Goal: Task Accomplishment & Management: Use online tool/utility

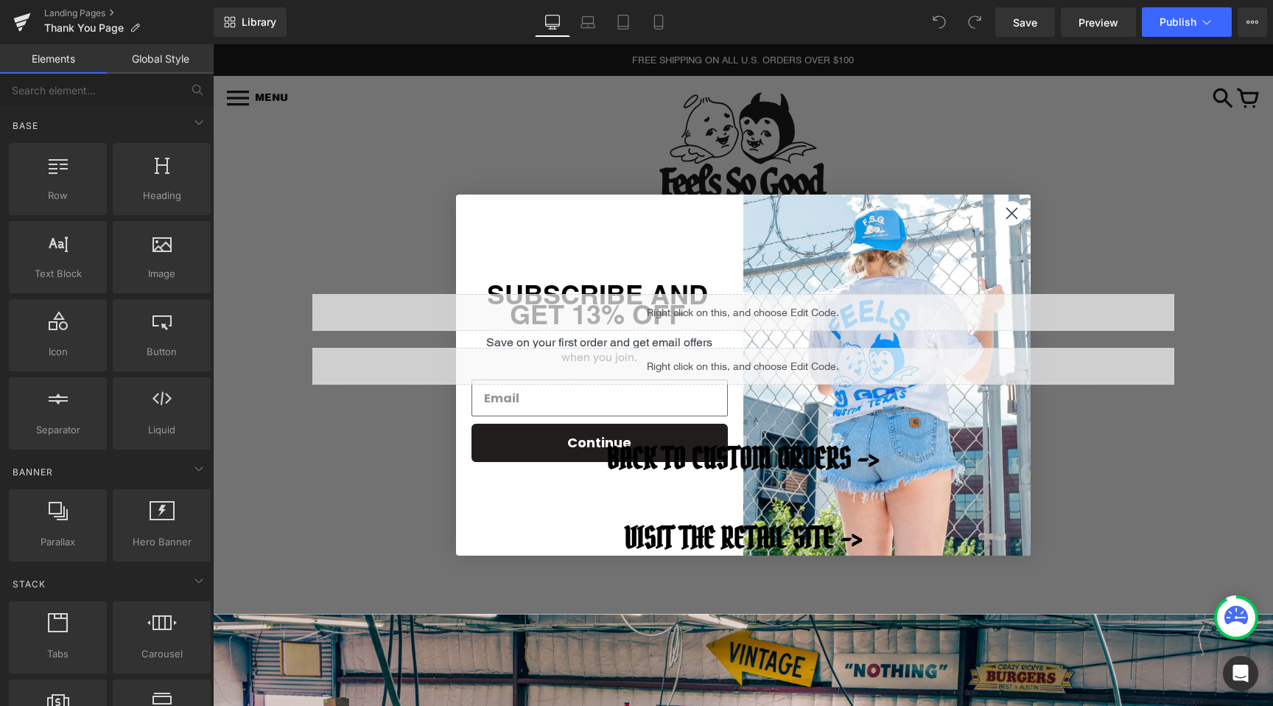
click at [1011, 213] on icon "Close dialog" at bounding box center [1011, 213] width 10 height 10
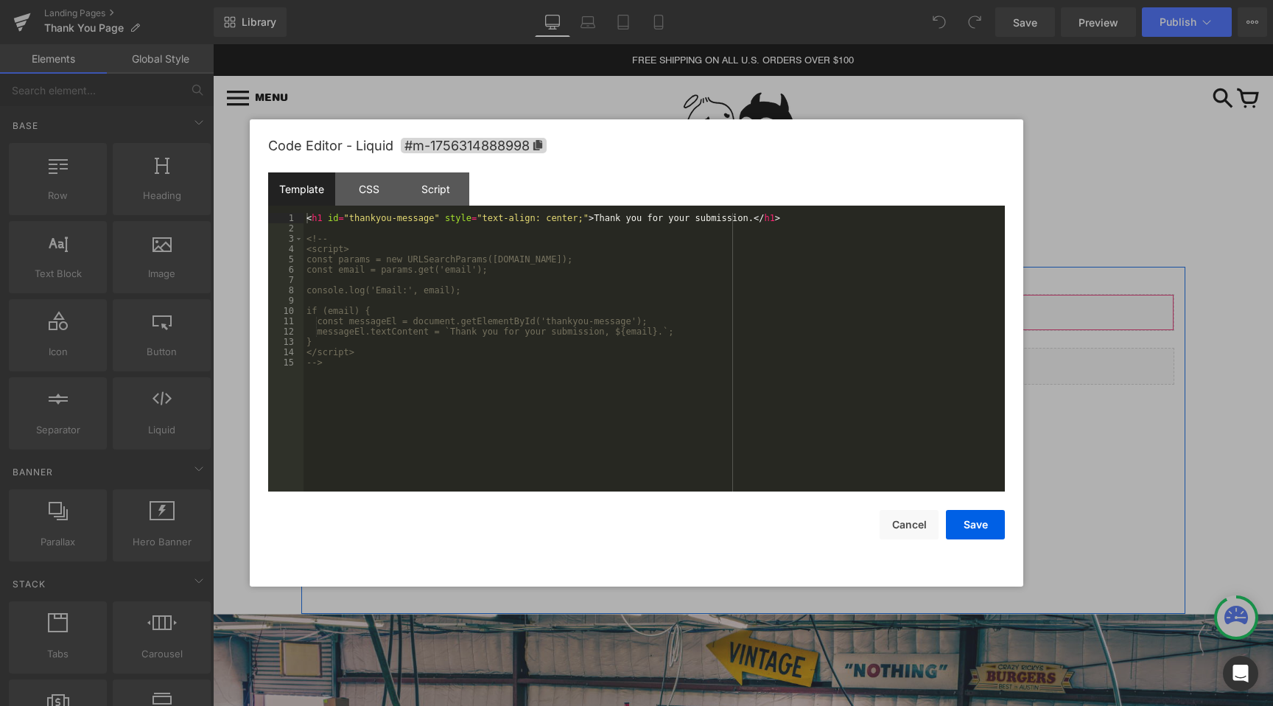
click at [760, 302] on div "Liquid" at bounding box center [743, 312] width 862 height 37
click at [345, 358] on div "< h1 id = "thankyou-message" style = "text-align: center;" > Thank you for your…" at bounding box center [653, 362] width 701 height 299
drag, startPoint x: 329, startPoint y: 236, endPoint x: 300, endPoint y: 236, distance: 29.5
click at [300, 236] on pre "1 2 3 4 5 6 7 8 9 10 11 12 13 14 15 < h1 id = "thankyou-message" style = "text-…" at bounding box center [636, 352] width 737 height 278
drag, startPoint x: 340, startPoint y: 370, endPoint x: 305, endPoint y: 370, distance: 34.6
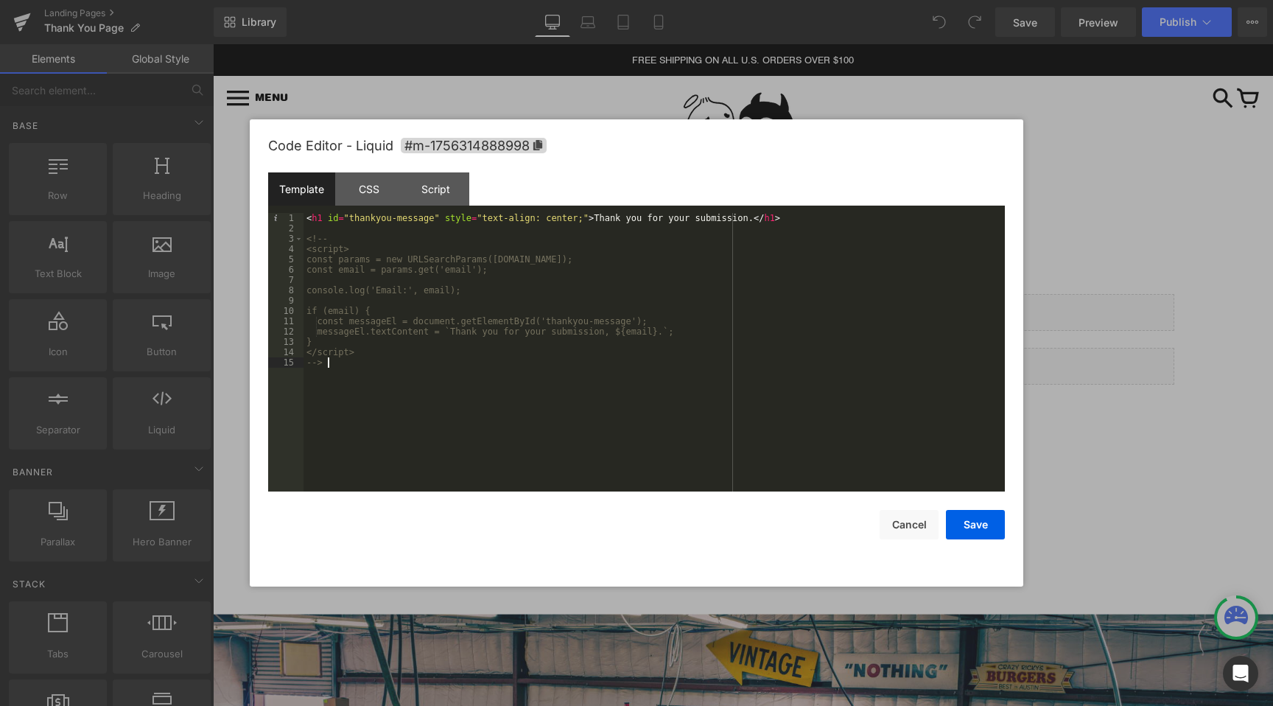
click at [305, 370] on div "< h1 id = "thankyou-message" style = "text-align: center;" > Thank you for your…" at bounding box center [653, 362] width 701 height 299
drag, startPoint x: 337, startPoint y: 241, endPoint x: 301, endPoint y: 241, distance: 35.4
click at [301, 241] on pre "1 2 3 4 5 6 7 8 9 10 11 12 13 14 15 < h1 id = "thankyou-message" style = "text-…" at bounding box center [636, 352] width 737 height 278
click at [905, 531] on button "Cancel" at bounding box center [909, 524] width 59 height 29
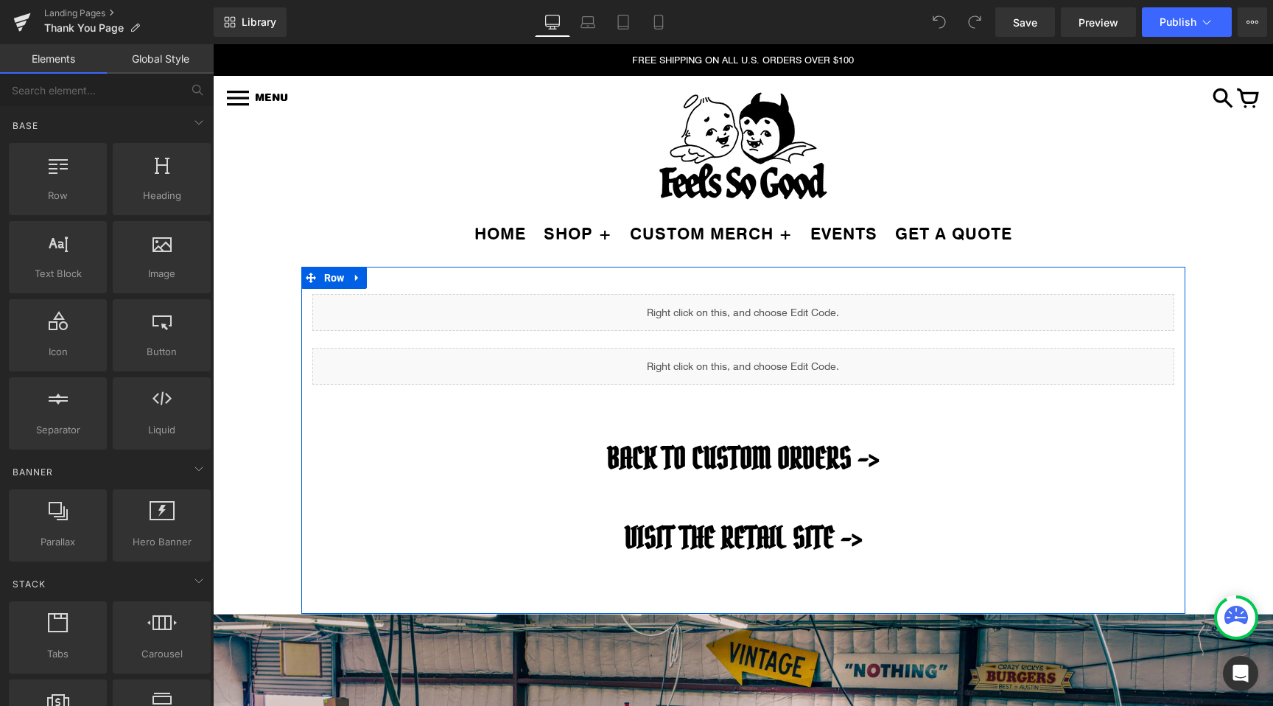
click at [765, 306] on div "Liquid" at bounding box center [743, 312] width 862 height 37
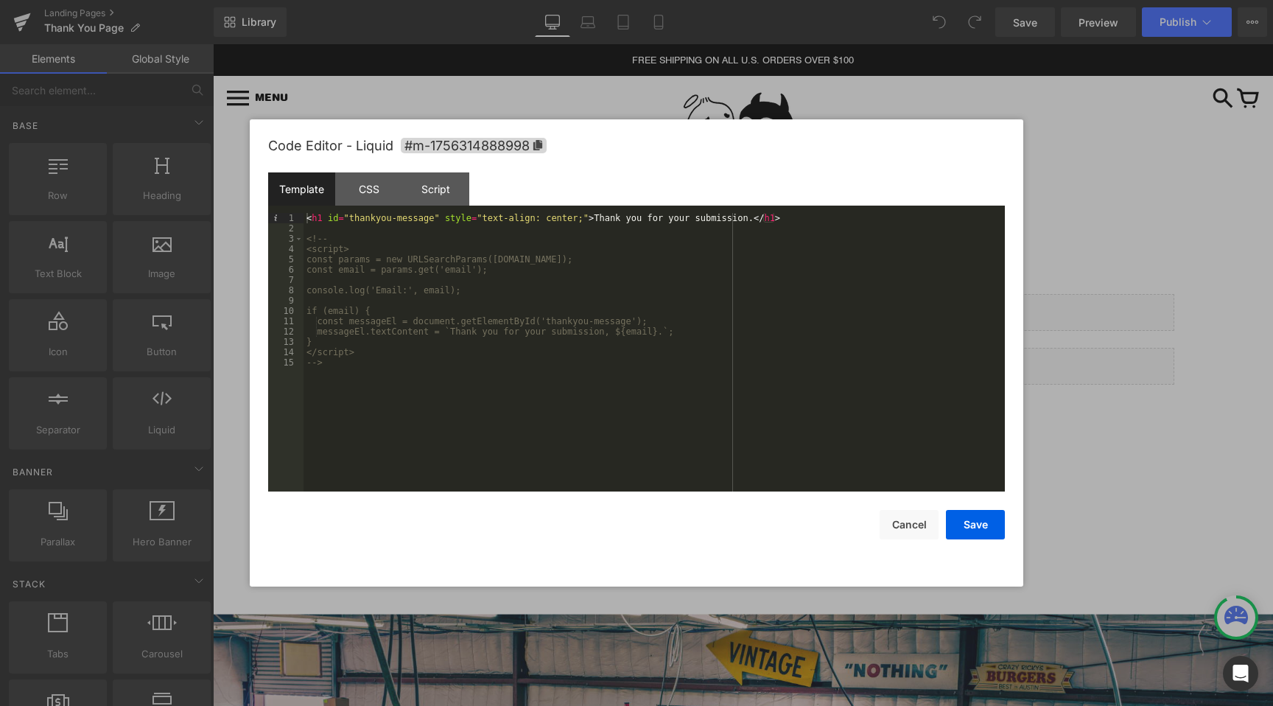
click at [341, 240] on div "< h1 id = "thankyou-message" style = "text-align: center;" > Thank you for your…" at bounding box center [653, 362] width 701 height 299
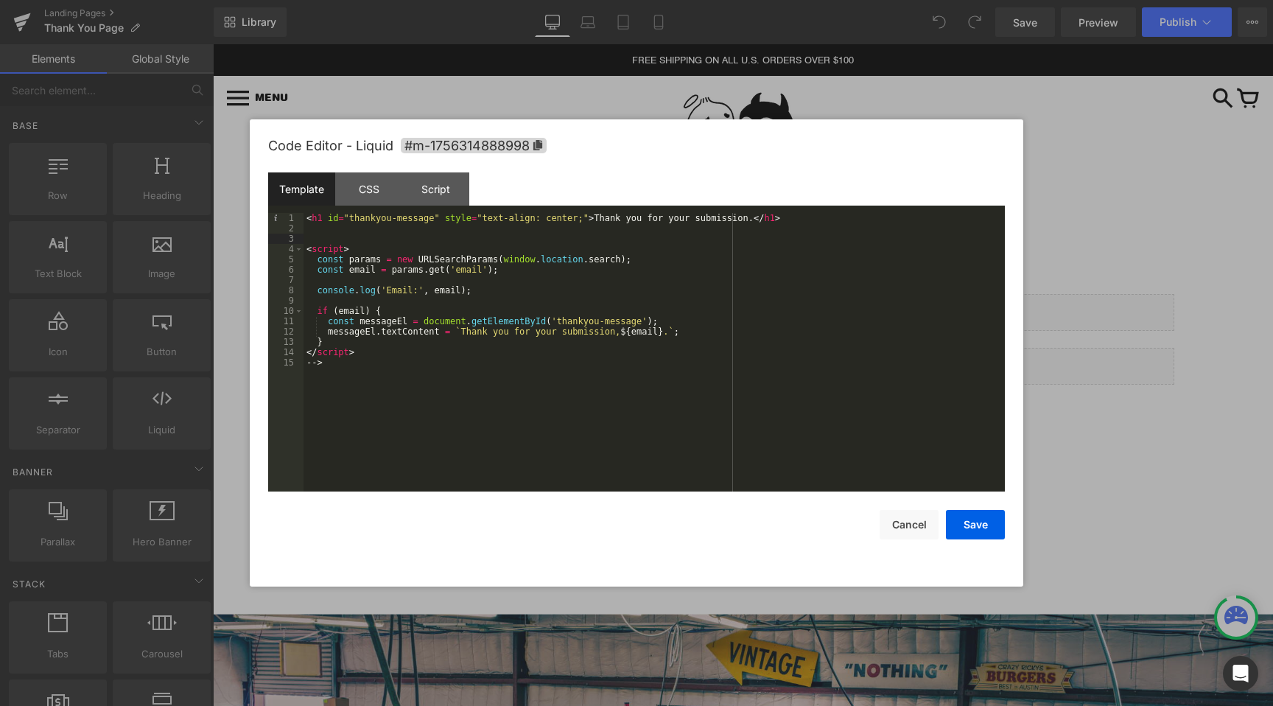
click at [331, 368] on div "< h1 id = "thankyou-message" style = "text-align: center;" > Thank you for your…" at bounding box center [653, 362] width 701 height 299
click at [973, 527] on button "Save" at bounding box center [975, 524] width 59 height 29
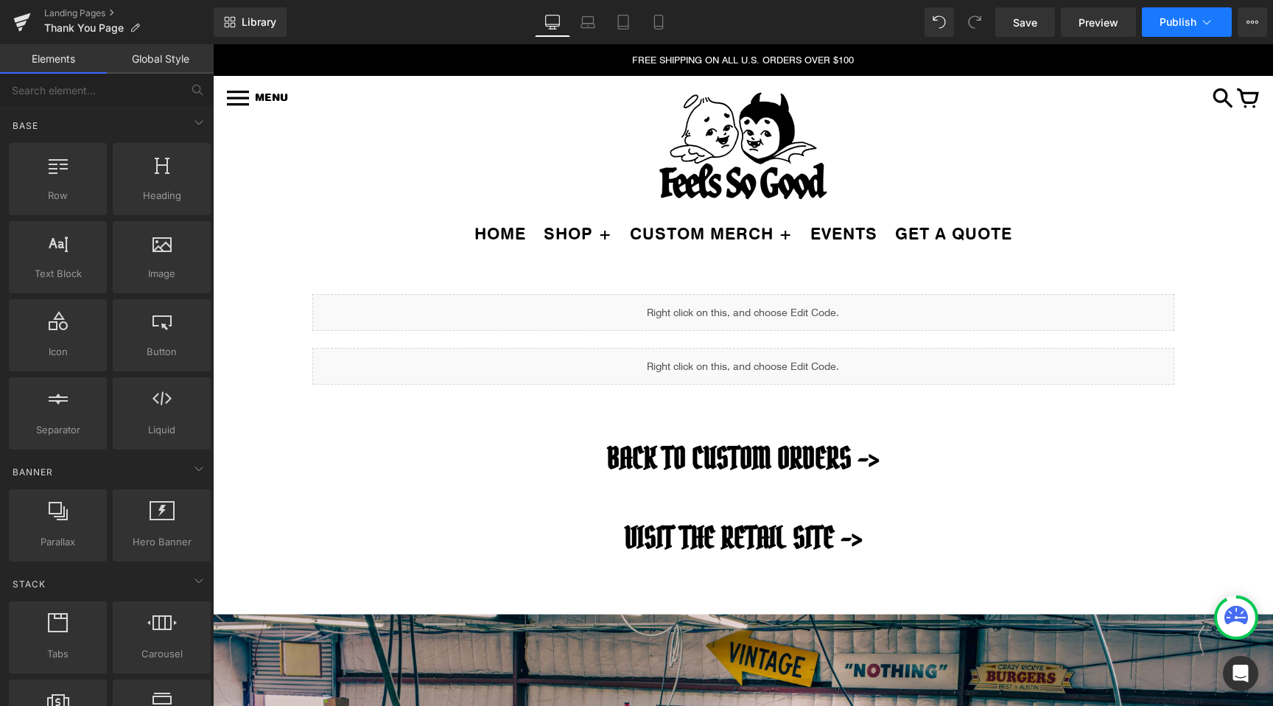
click at [1187, 19] on span "Publish" at bounding box center [1177, 22] width 37 height 12
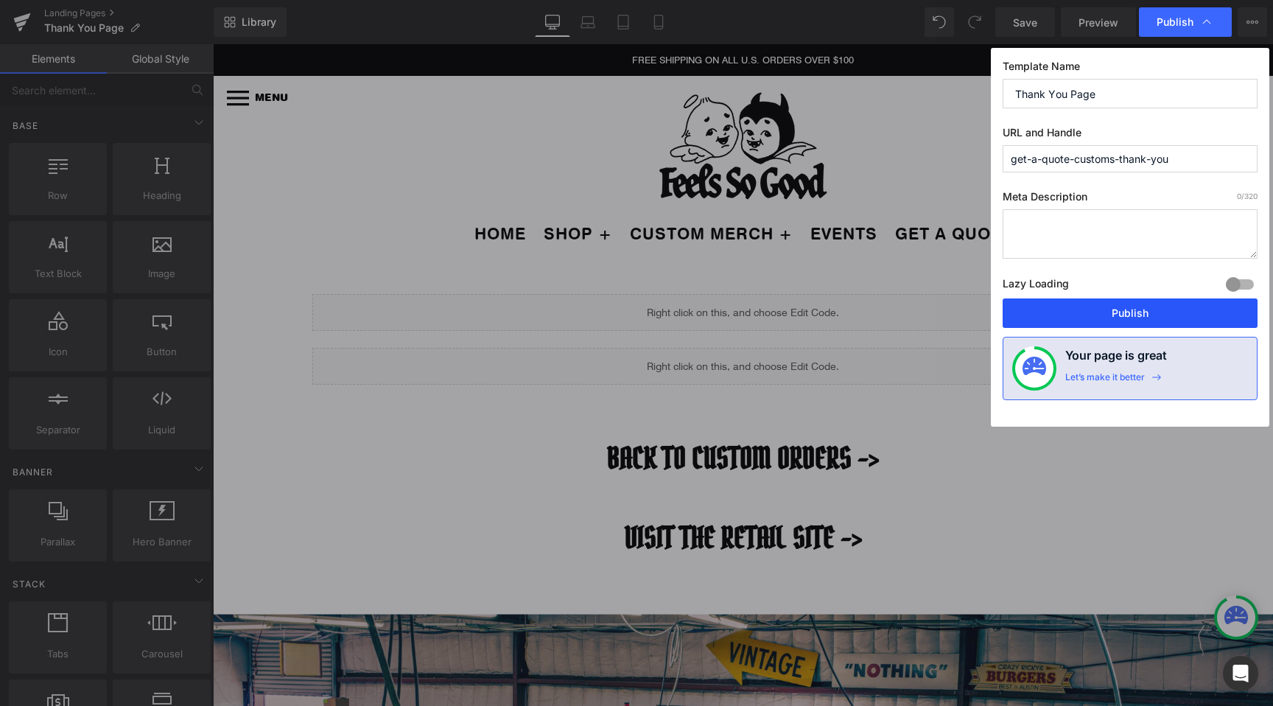
click at [1081, 323] on button "Publish" at bounding box center [1130, 312] width 255 height 29
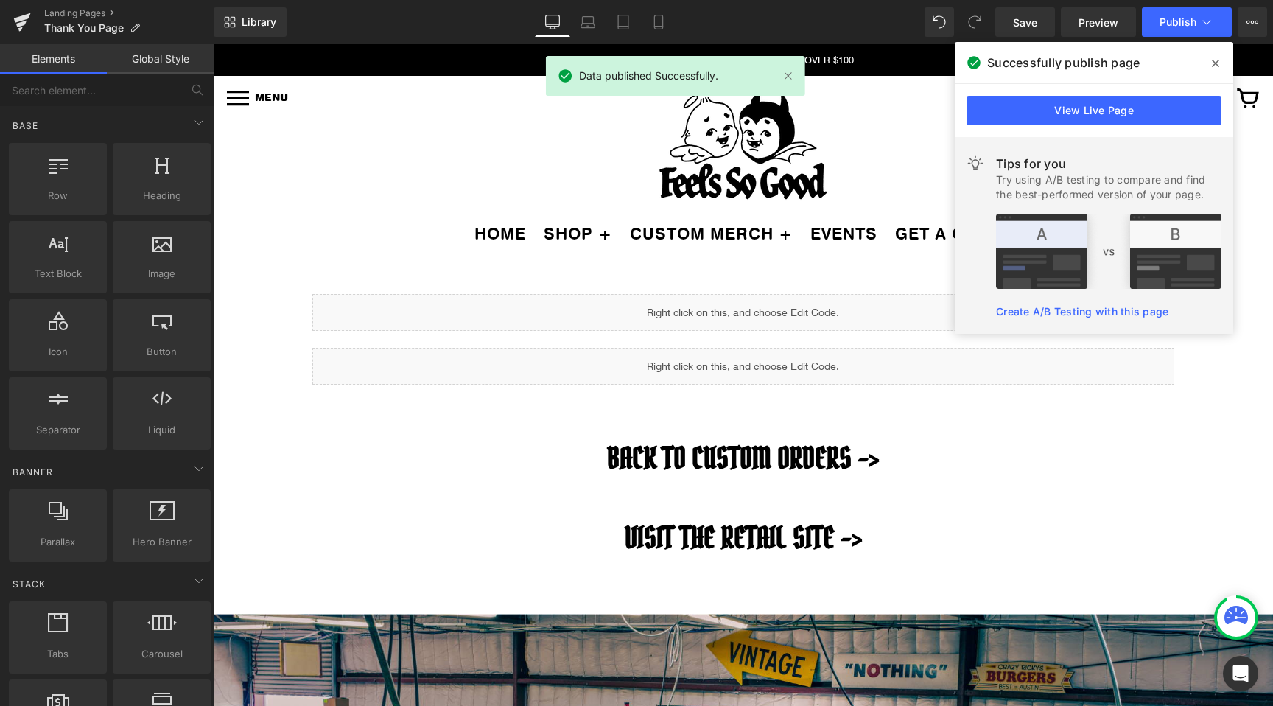
click at [1216, 60] on icon at bounding box center [1215, 63] width 7 height 12
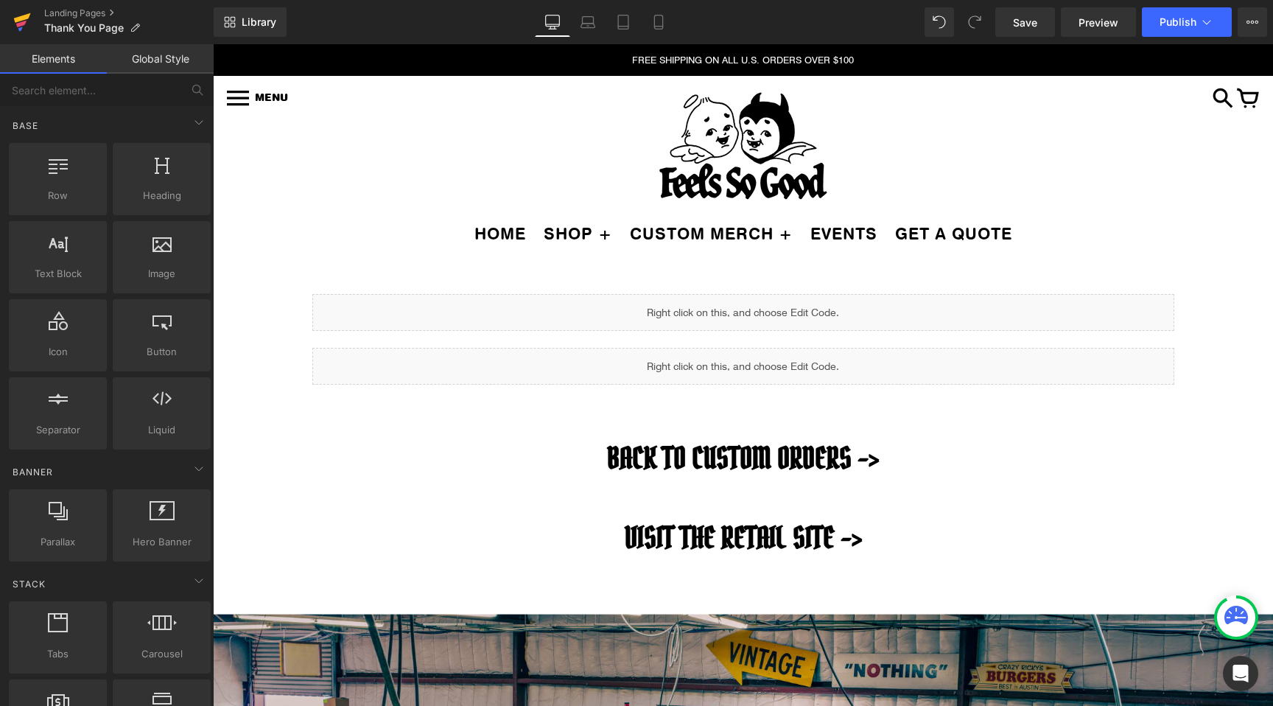
click at [10, 22] on link at bounding box center [22, 22] width 44 height 44
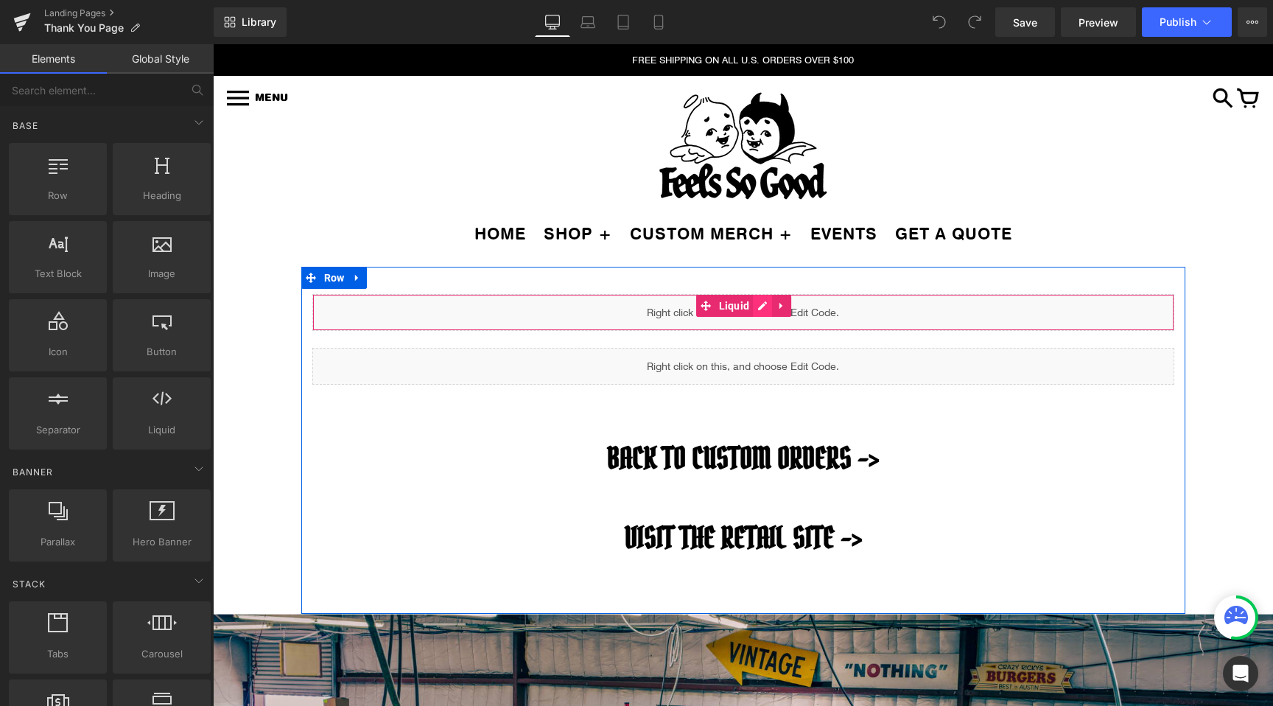
click at [763, 306] on div "Liquid" at bounding box center [743, 312] width 862 height 37
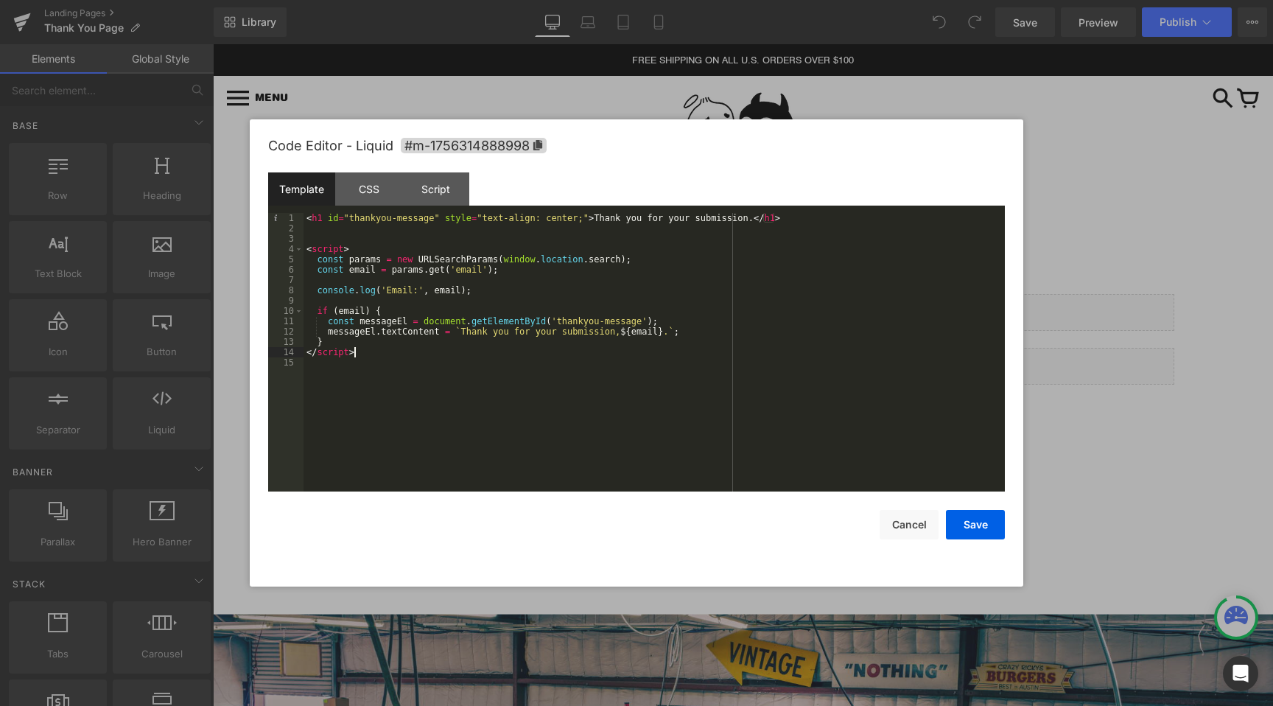
click at [513, 349] on div "< h1 id = "thankyou-message" style = "text-align: center;" > Thank you for your…" at bounding box center [653, 362] width 701 height 299
click at [891, 535] on button "Cancel" at bounding box center [909, 524] width 59 height 29
